Goal: Task Accomplishment & Management: Manage account settings

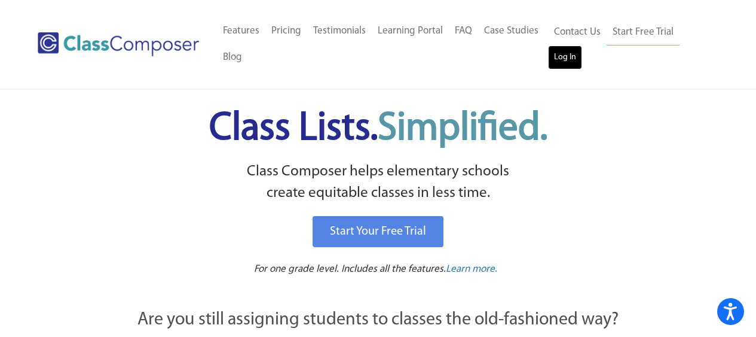
click at [563, 53] on link "Log In" at bounding box center [565, 57] width 34 height 24
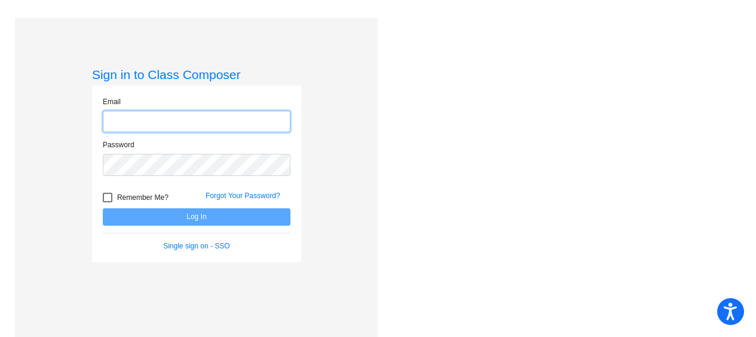
type input "[EMAIL_ADDRESS][DOMAIN_NAME]"
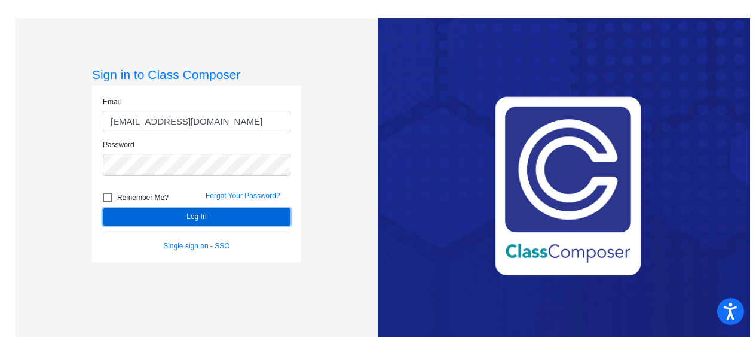
click at [185, 220] on button "Log In" at bounding box center [197, 216] width 188 height 17
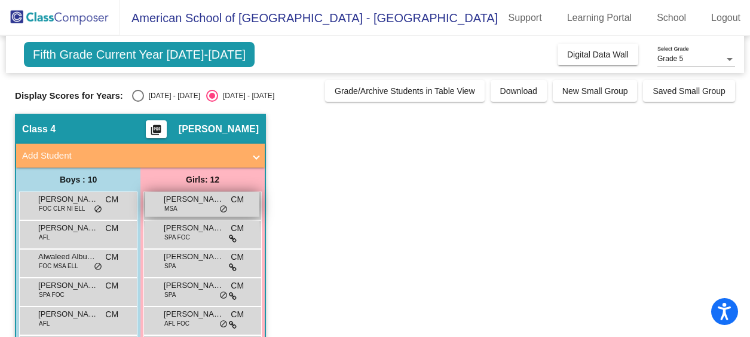
click at [218, 204] on span "[PERSON_NAME]" at bounding box center [194, 199] width 60 height 12
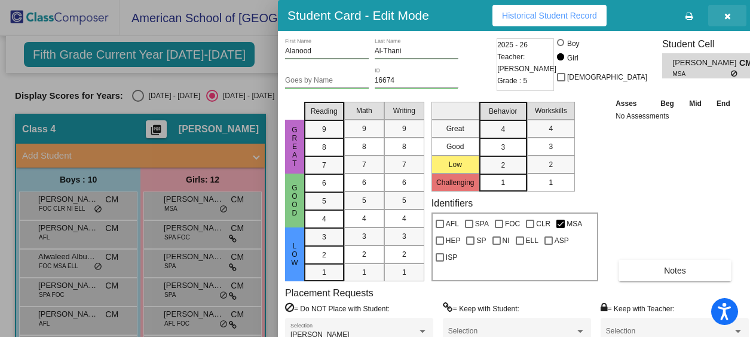
click at [725, 18] on icon "button" at bounding box center [728, 16] width 7 height 8
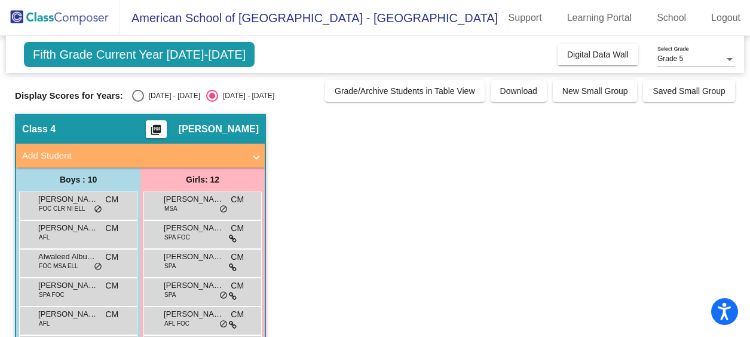
click at [135, 96] on div "Select an option" at bounding box center [138, 96] width 12 height 12
click at [138, 102] on input "2024 - 2025" at bounding box center [138, 102] width 1 height 1
radio input "true"
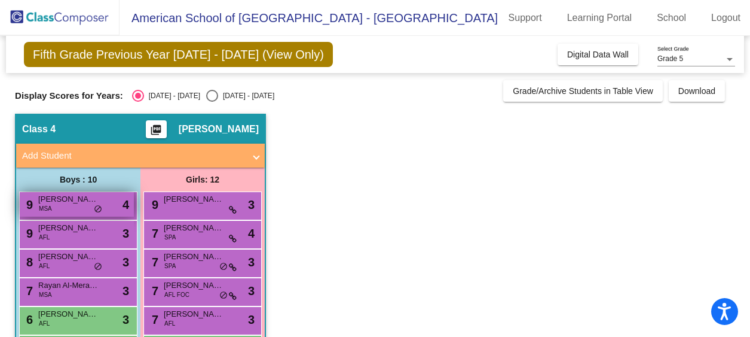
click at [71, 204] on span "Youssef Saucedo Affara" at bounding box center [68, 199] width 60 height 12
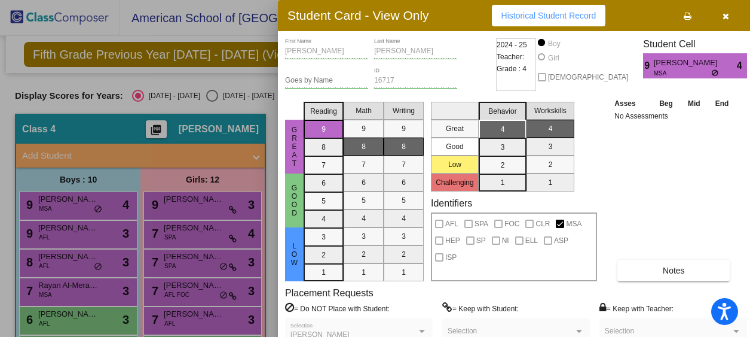
click at [725, 18] on button "button" at bounding box center [726, 16] width 38 height 22
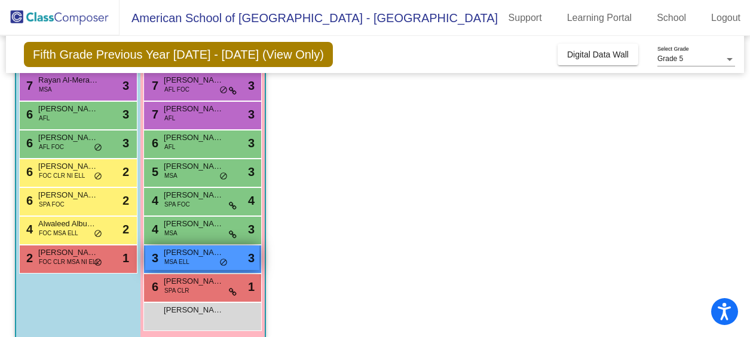
scroll to position [207, 0]
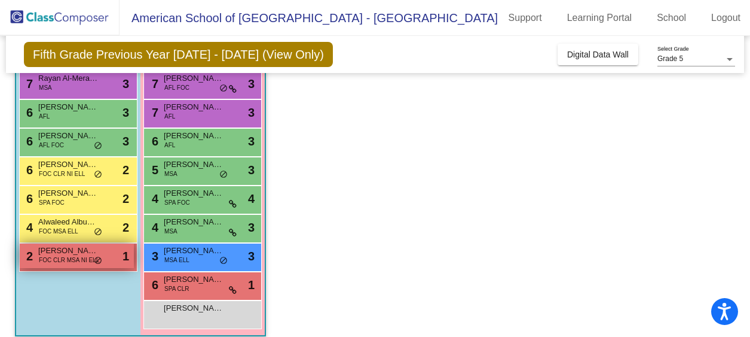
click at [72, 256] on span "FOC CLR MSA NI ELL" at bounding box center [69, 259] width 60 height 9
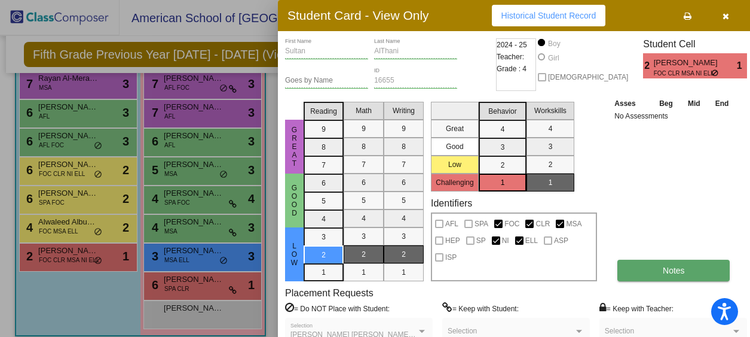
click at [676, 272] on span "Notes" at bounding box center [674, 270] width 22 height 10
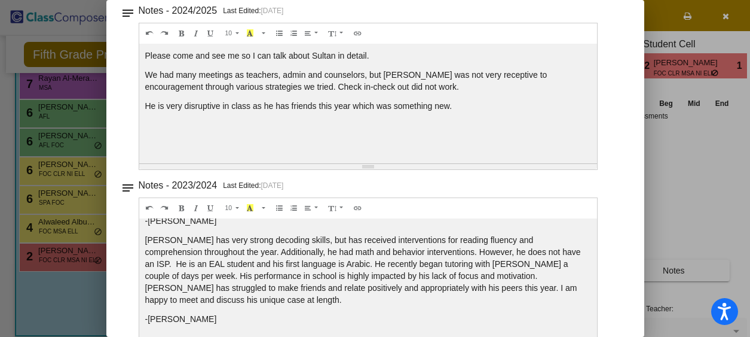
scroll to position [0, 0]
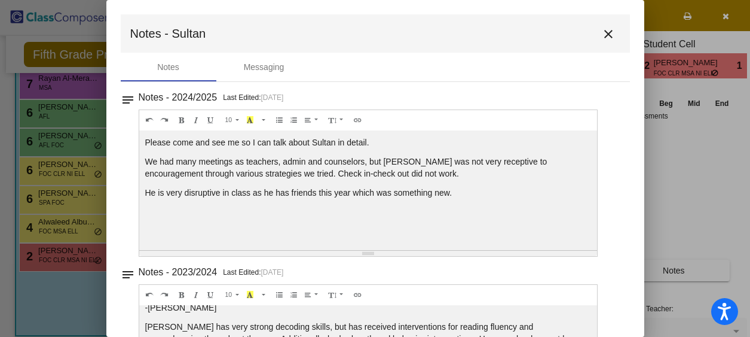
click at [601, 36] on mat-icon "close" at bounding box center [608, 34] width 14 height 14
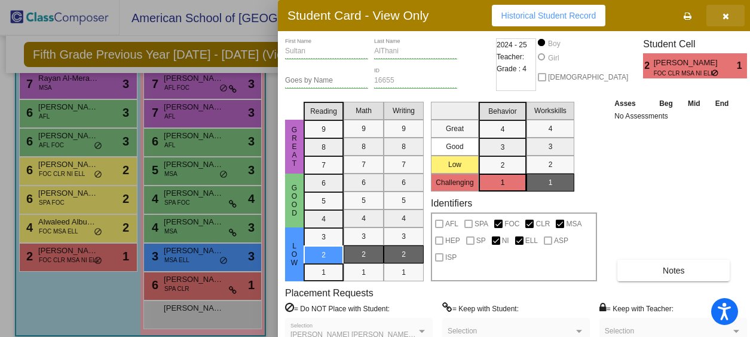
click at [723, 17] on icon "button" at bounding box center [726, 16] width 7 height 8
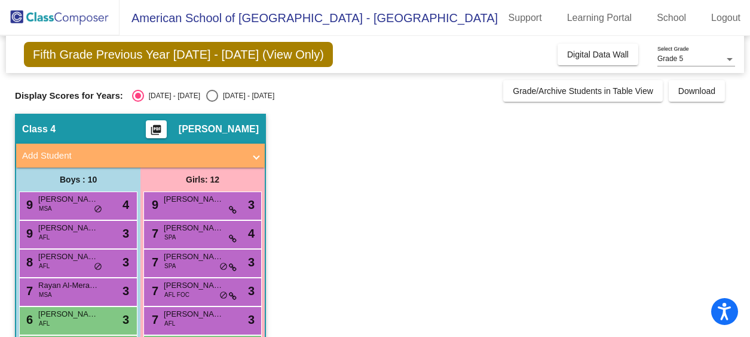
click at [206, 94] on div "Select an option" at bounding box center [212, 96] width 12 height 12
click at [212, 102] on input "2025 - 2026" at bounding box center [212, 102] width 1 height 1
radio input "true"
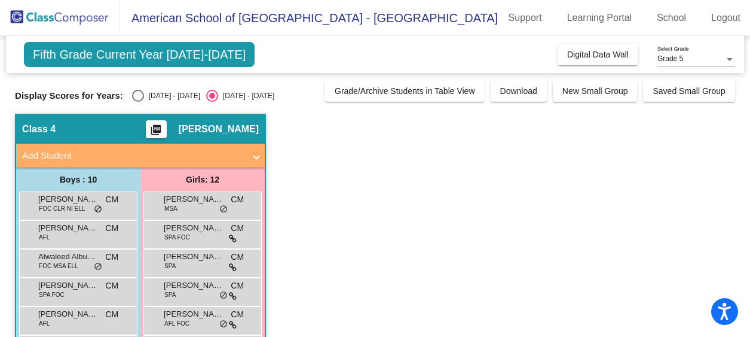
click at [133, 96] on div "Select an option" at bounding box center [138, 96] width 12 height 12
click at [138, 102] on input "2024 - 2025" at bounding box center [138, 102] width 1 height 1
radio input "true"
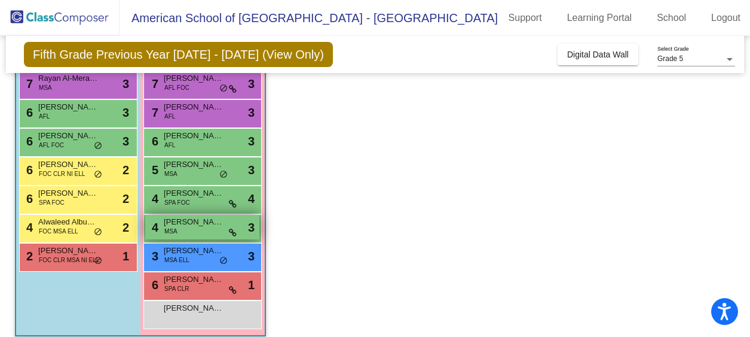
scroll to position [203, 0]
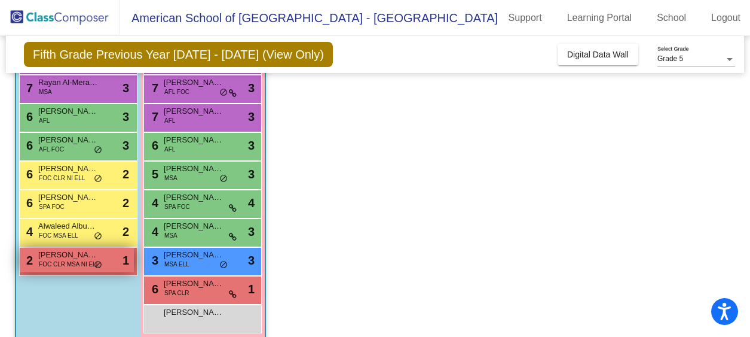
click at [72, 261] on span "FOC CLR MSA NI ELL" at bounding box center [69, 263] width 60 height 9
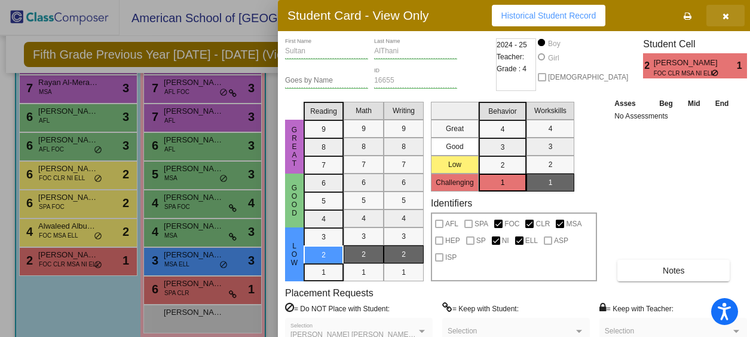
click at [723, 14] on icon "button" at bounding box center [726, 16] width 7 height 8
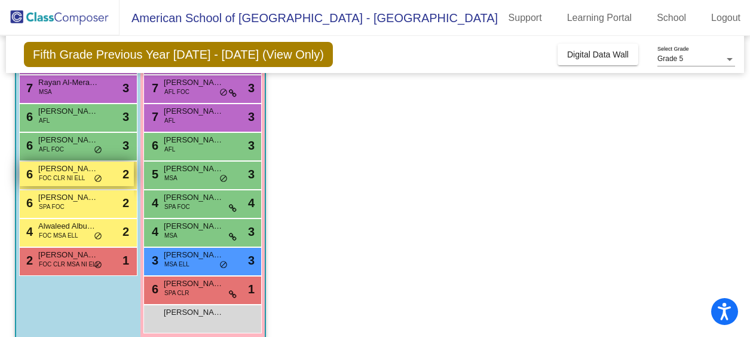
click at [83, 172] on span "Alex Munoz" at bounding box center [68, 169] width 60 height 12
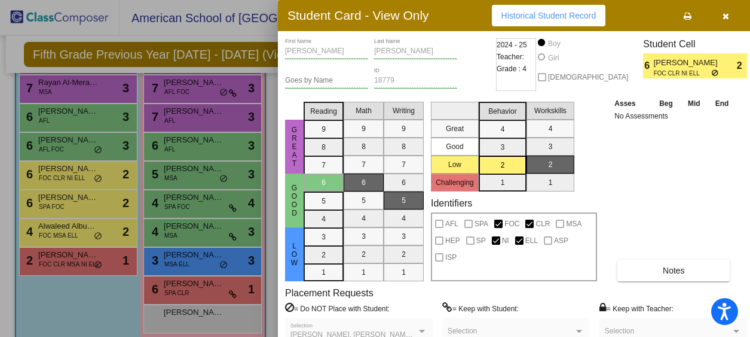
click at [88, 232] on div at bounding box center [375, 168] width 750 height 337
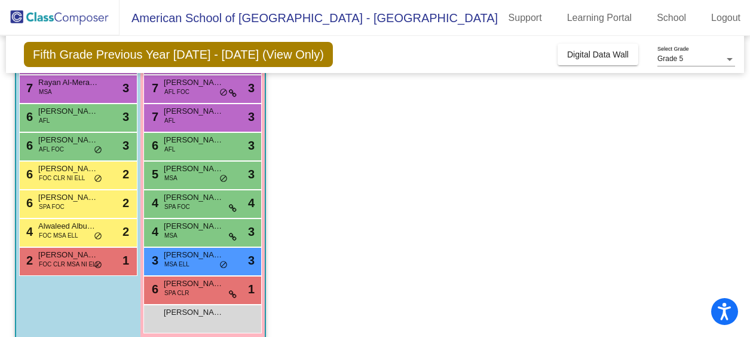
click at [88, 232] on div "4 Alwaleed Albuainain FOC MSA ELL lock do_not_disturb_alt 2" at bounding box center [77, 231] width 114 height 25
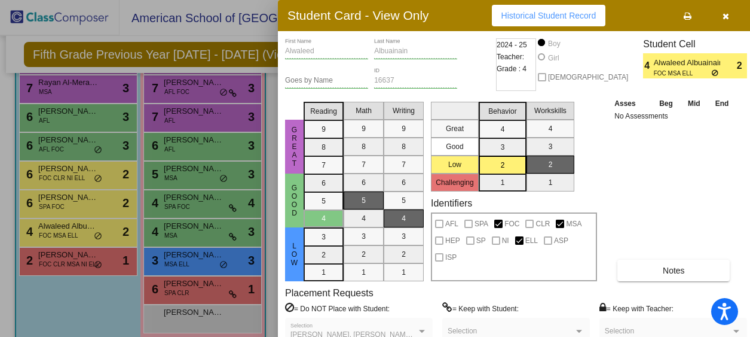
click at [723, 15] on icon "button" at bounding box center [726, 16] width 7 height 8
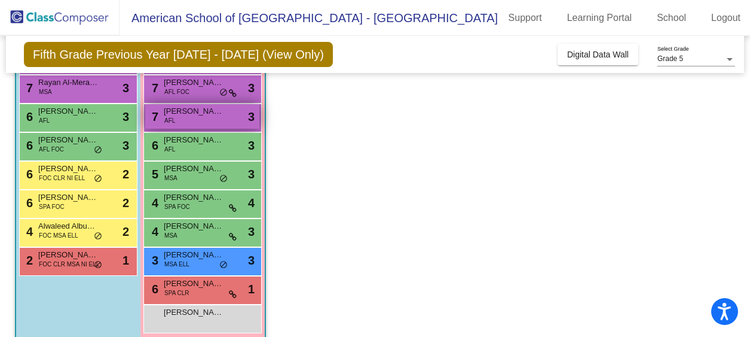
click at [171, 122] on span "AFL" at bounding box center [169, 120] width 11 height 9
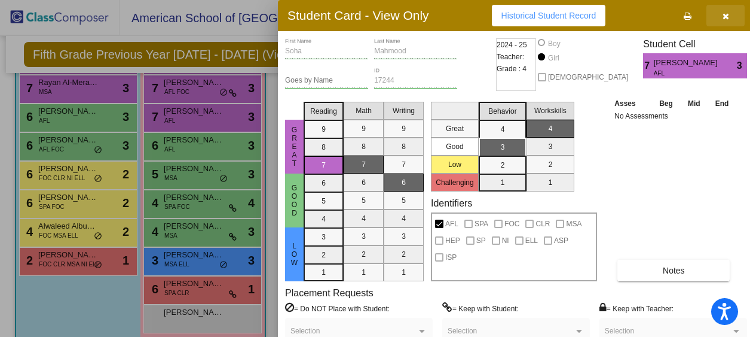
click at [723, 17] on icon "button" at bounding box center [726, 16] width 7 height 8
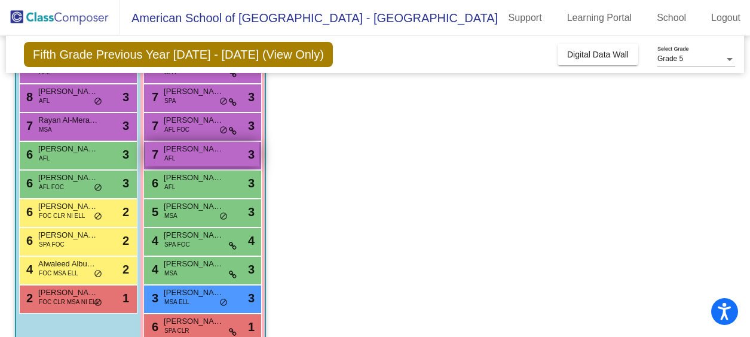
scroll to position [171, 0]
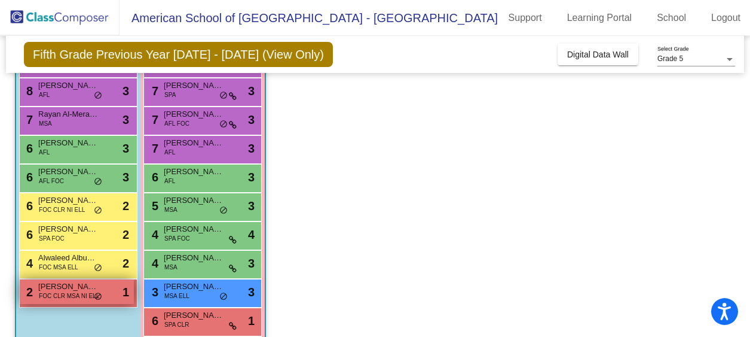
click at [56, 292] on span "FOC CLR MSA NI ELL" at bounding box center [69, 295] width 60 height 9
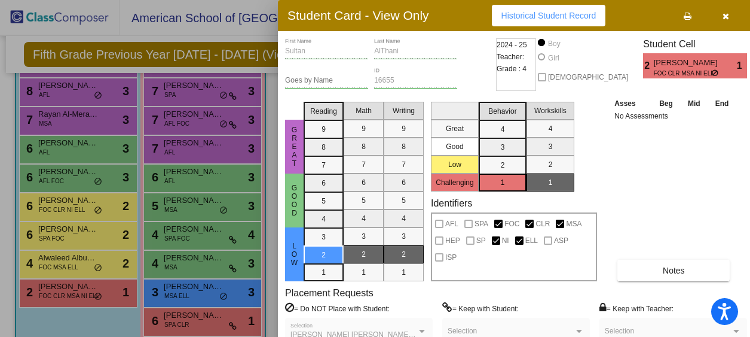
scroll to position [0, 0]
click at [724, 17] on icon "button" at bounding box center [726, 16] width 7 height 8
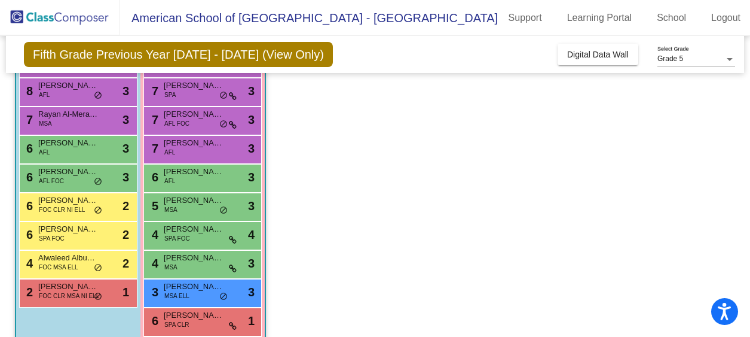
scroll to position [218, 0]
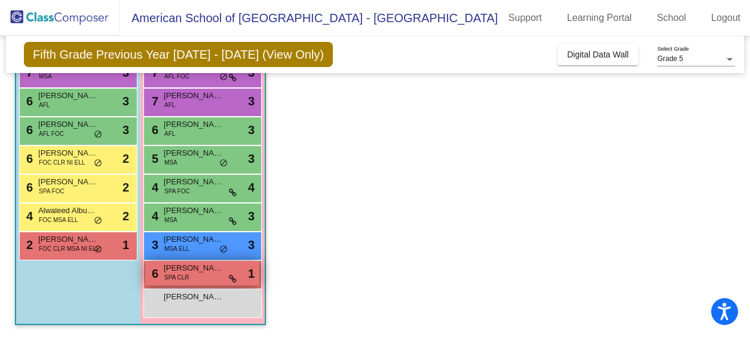
click at [199, 273] on span "Khalisa Maiz Maiz" at bounding box center [194, 268] width 60 height 12
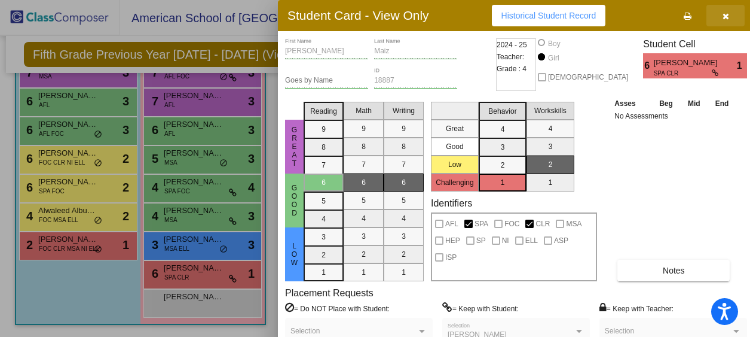
click at [723, 15] on icon "button" at bounding box center [726, 16] width 7 height 8
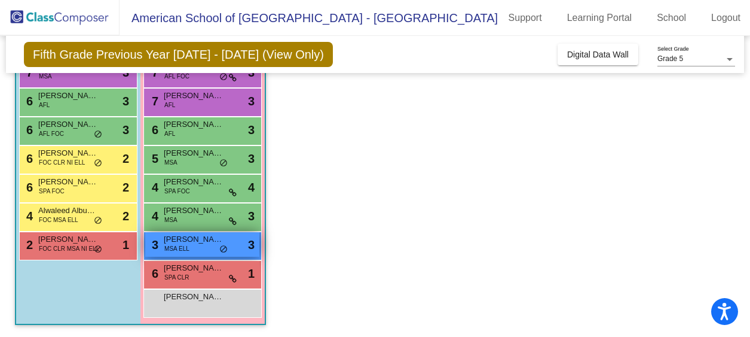
scroll to position [0, 0]
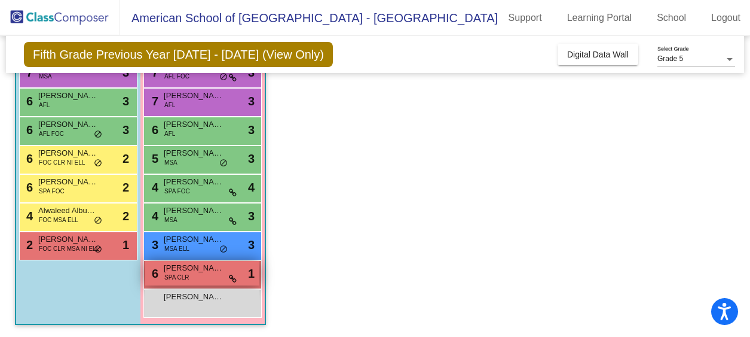
click at [187, 275] on span "SPA CLR" at bounding box center [176, 277] width 25 height 9
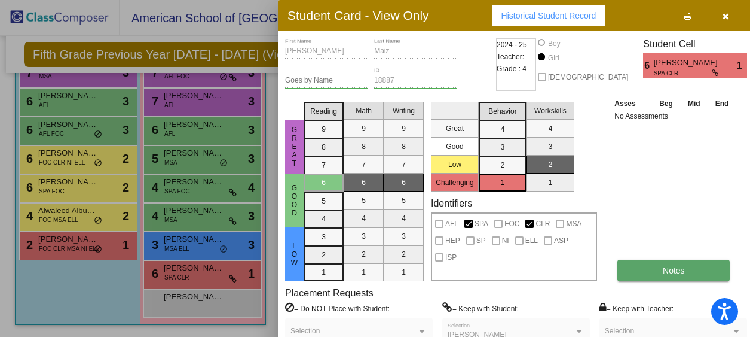
click at [669, 273] on span "Notes" at bounding box center [674, 270] width 22 height 10
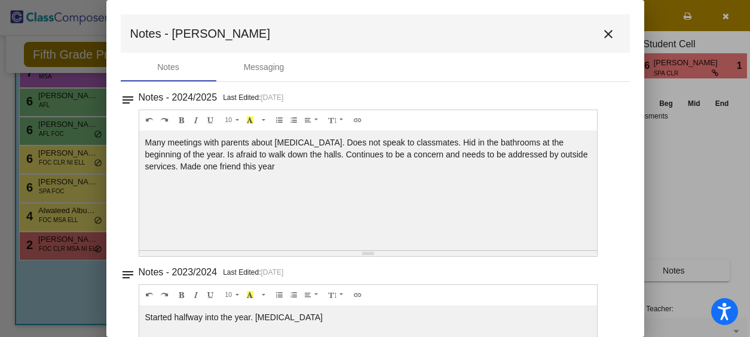
click at [604, 33] on mat-icon "close" at bounding box center [608, 34] width 14 height 14
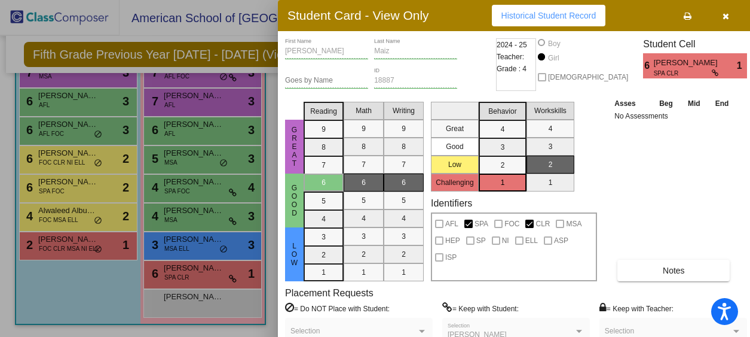
click at [723, 12] on icon "button" at bounding box center [726, 16] width 7 height 8
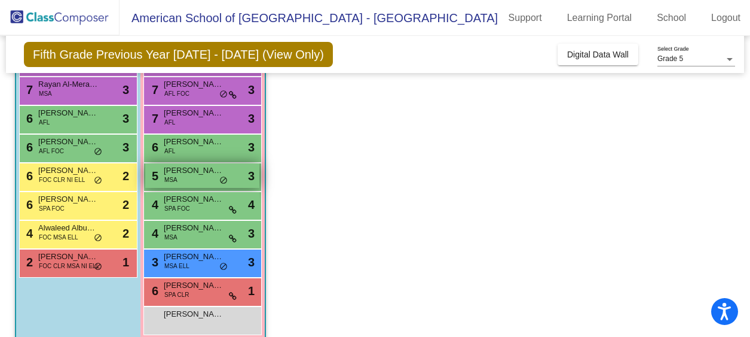
scroll to position [207, 0]
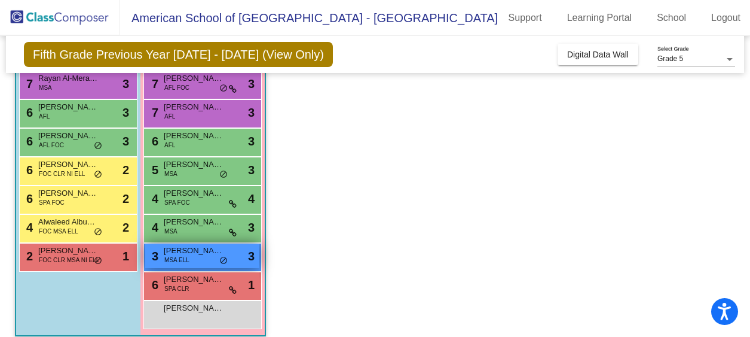
click at [196, 257] on div "3 Maryam Al-hail MSA ELL lock do_not_disturb_alt 3" at bounding box center [202, 255] width 114 height 25
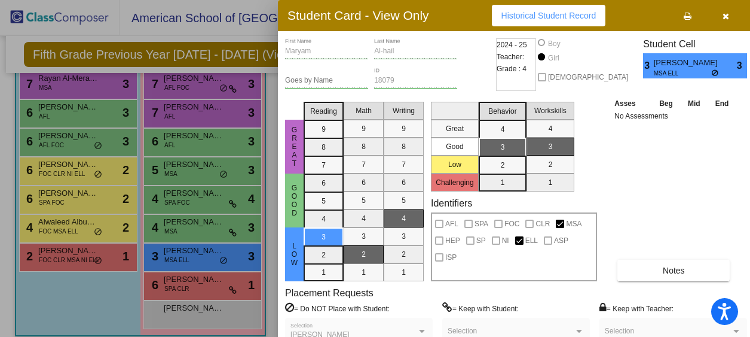
click at [193, 231] on div at bounding box center [375, 168] width 750 height 337
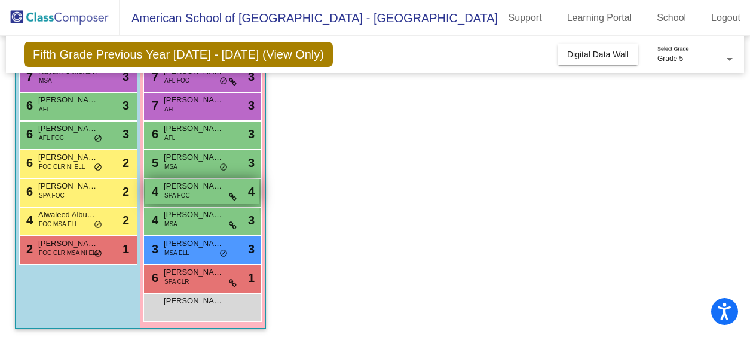
scroll to position [0, 0]
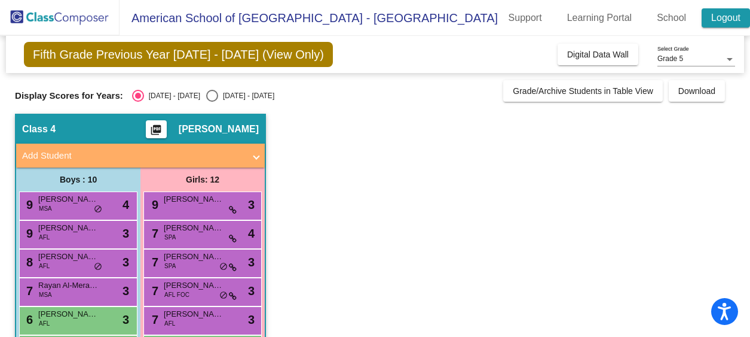
click at [735, 18] on link "Logout" at bounding box center [726, 17] width 48 height 19
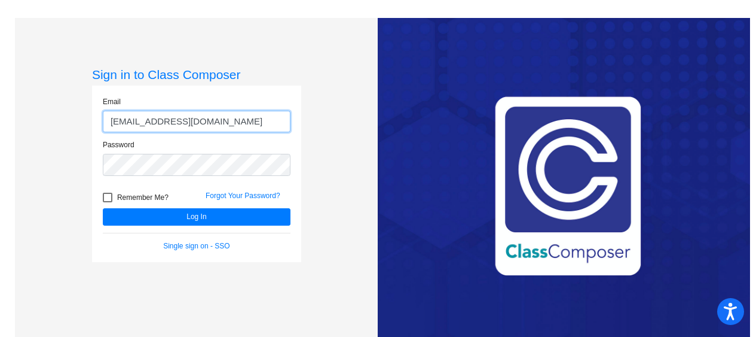
click at [233, 130] on input "cmartin@asd.edu.qa" at bounding box center [197, 122] width 188 height 22
type input "troy.redd@asd.edu.qa"
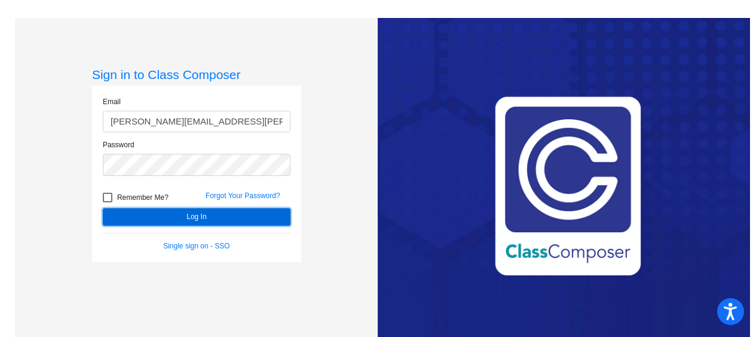
click at [225, 219] on button "Log In" at bounding box center [197, 216] width 188 height 17
